Goal: Transaction & Acquisition: Purchase product/service

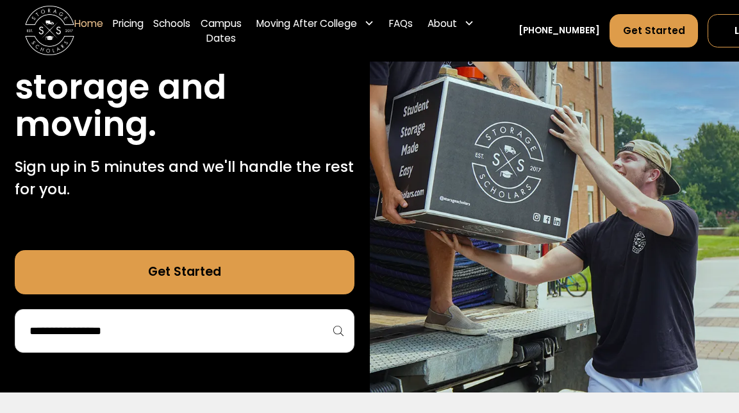
scroll to position [186, 0]
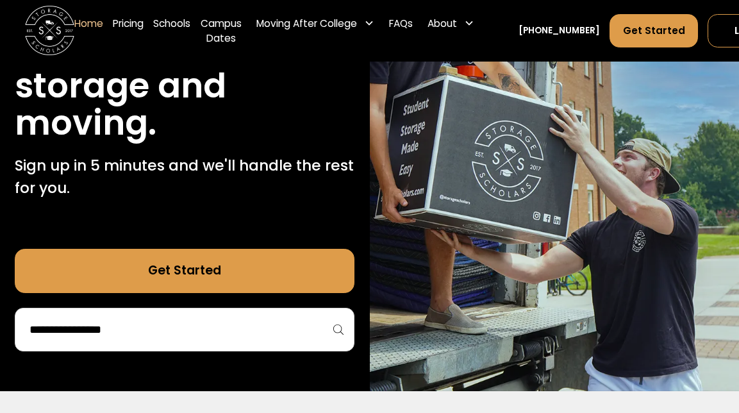
click at [193, 274] on link "Get Started" at bounding box center [185, 271] width 340 height 44
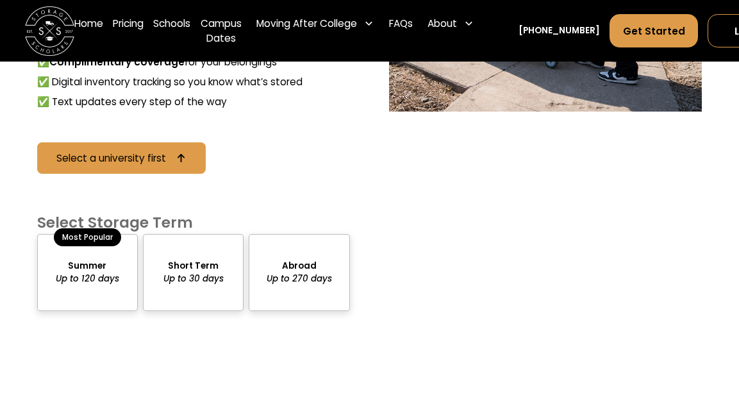
scroll to position [1194, 0]
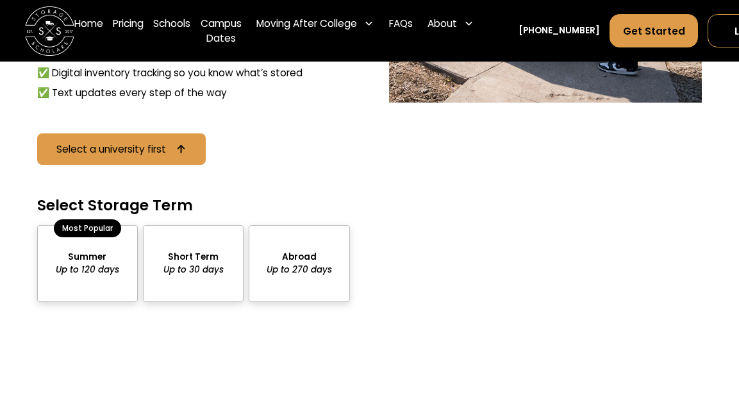
click at [77, 273] on div "package-pricing" at bounding box center [87, 264] width 101 height 78
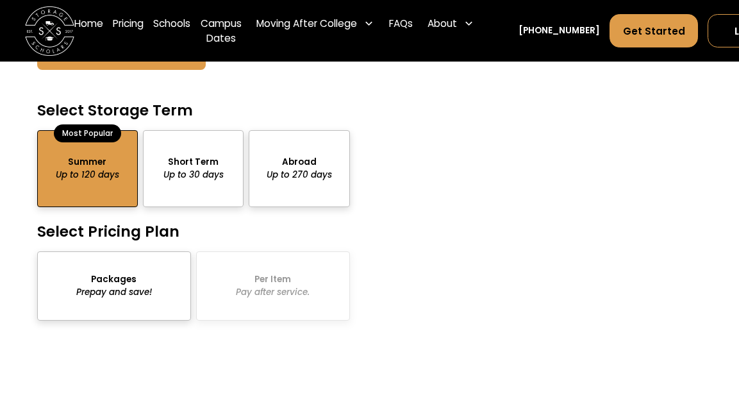
scroll to position [1334, 0]
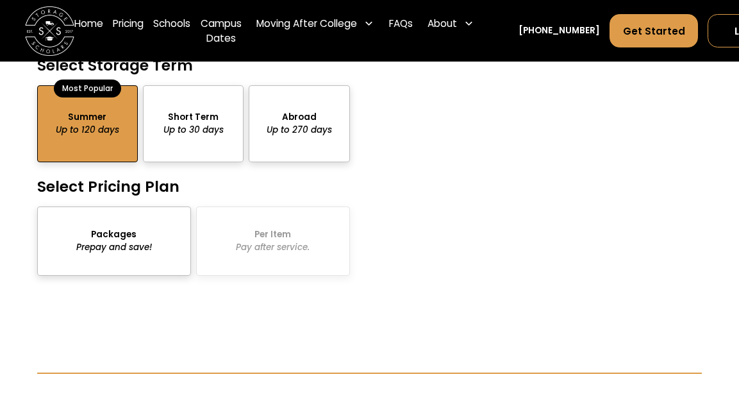
click at [83, 257] on div "package-pricing" at bounding box center [114, 240] width 154 height 69
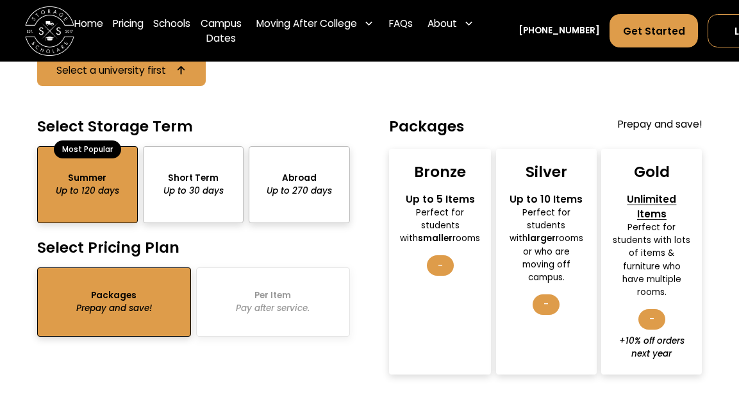
scroll to position [1273, 0]
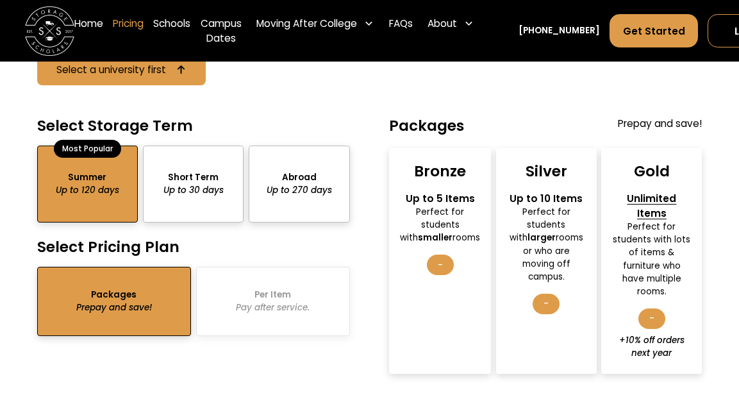
click at [133, 22] on link "Pricing" at bounding box center [128, 30] width 31 height 49
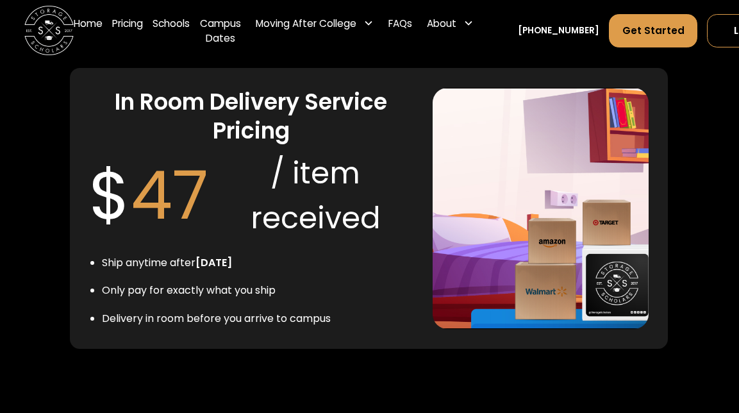
scroll to position [2623, 1]
